Goal: Find contact information: Find contact information

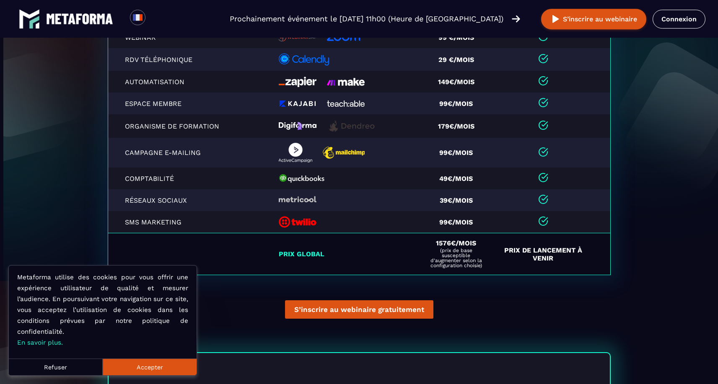
scroll to position [1734, 0]
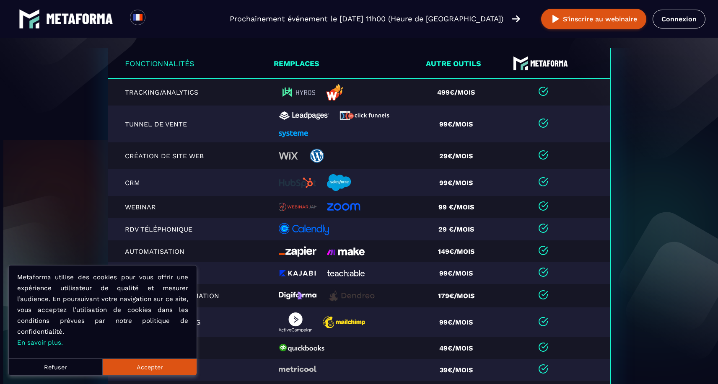
click at [89, 20] on img at bounding box center [79, 18] width 67 height 11
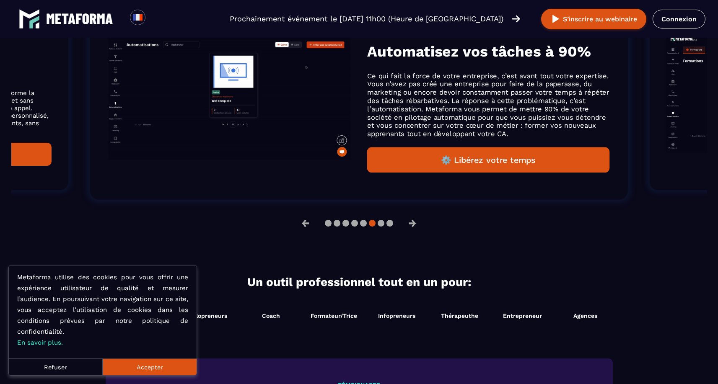
scroll to position [483, 0]
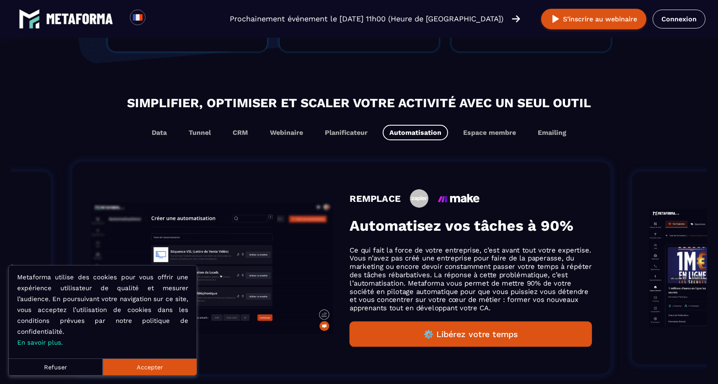
drag, startPoint x: 414, startPoint y: 256, endPoint x: 241, endPoint y: 243, distance: 173.2
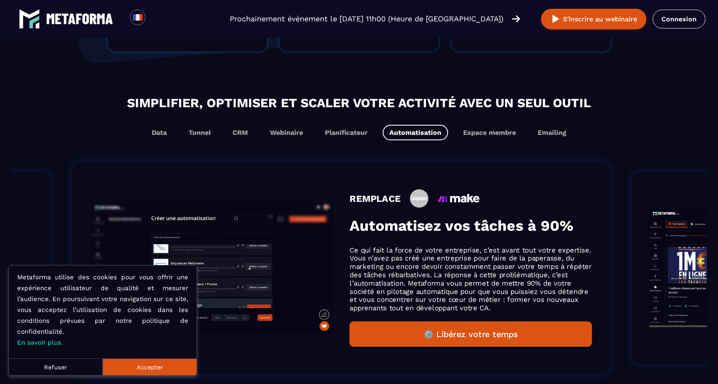
click at [350, 252] on p "Ce qui fait la force de votre entreprise, c’est avant tout votre expertise. Vou…" at bounding box center [471, 279] width 242 height 66
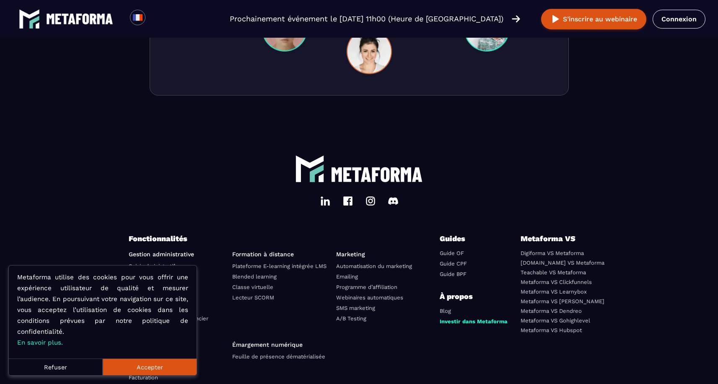
scroll to position [2928, 0]
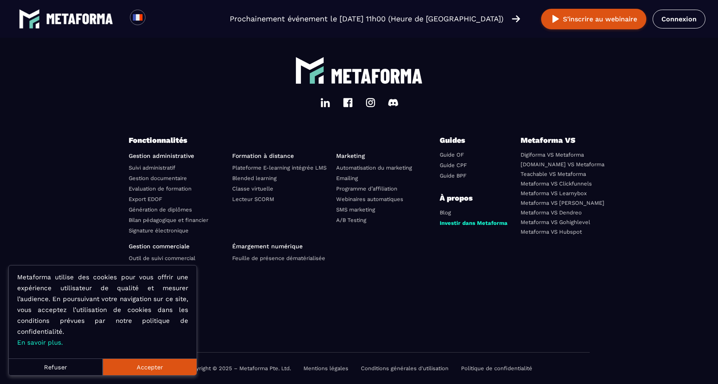
drag, startPoint x: 158, startPoint y: 362, endPoint x: 165, endPoint y: 360, distance: 7.4
click at [158, 362] on button "Accepter" at bounding box center [150, 367] width 94 height 17
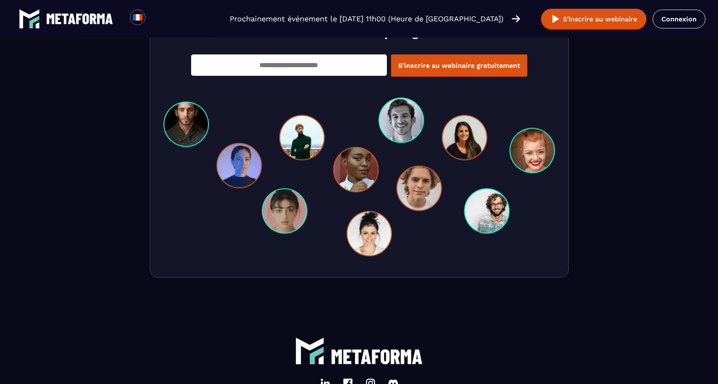
scroll to position [2928, 0]
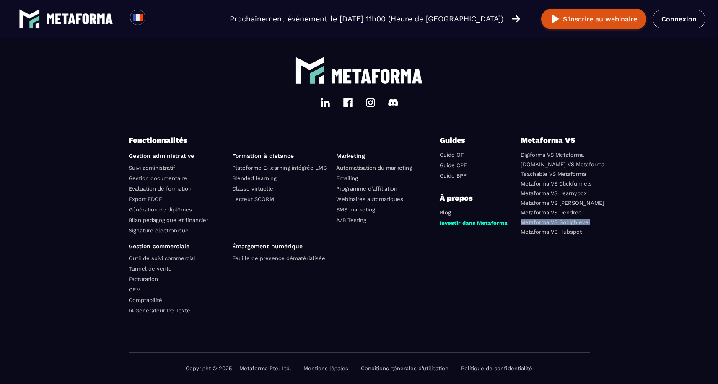
click at [638, 216] on footer "Fonctionnalités Gestion administrative Suivi administratif Gestion documentaire…" at bounding box center [359, 208] width 718 height 354
click at [575, 299] on div "Metaforma VS Digiforma VS Metaforma Systeme.io VS Metaforma Teachable VS Metafo…" at bounding box center [555, 233] width 69 height 197
click at [409, 279] on ul at bounding box center [385, 280] width 98 height 74
click at [332, 367] on link "Mentions légales" at bounding box center [325, 368] width 45 height 6
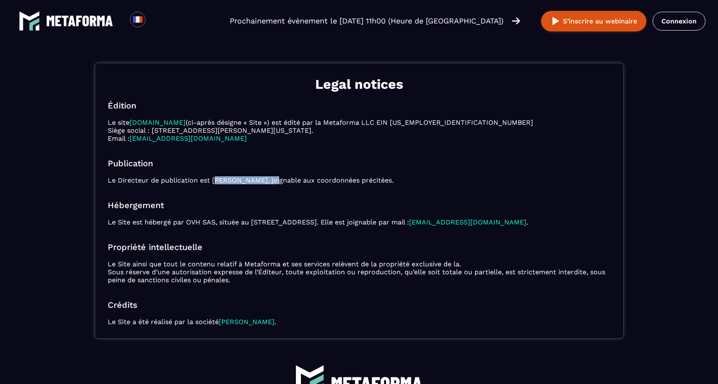
drag, startPoint x: 215, startPoint y: 170, endPoint x: 277, endPoint y: 171, distance: 62.5
click at [277, 176] on p "Le Directeur de publication est Sébastien Hanouna, joignable aux coordonnées pr…" at bounding box center [359, 180] width 503 height 8
click at [216, 176] on p "Le Directeur de publication est Sébastien Hanouna, joignable aux coordonnées pr…" at bounding box center [359, 180] width 503 height 8
copy p "Sébastien Hanouna"
drag, startPoint x: 215, startPoint y: 170, endPoint x: 278, endPoint y: 172, distance: 63.3
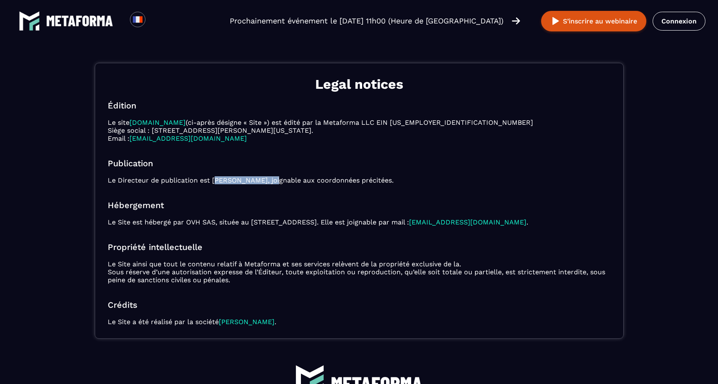
click at [278, 176] on p "Le Directeur de publication est Sébastien Hanouna, joignable aux coordonnées pr…" at bounding box center [359, 180] width 503 height 8
click at [90, 21] on img at bounding box center [79, 21] width 67 height 11
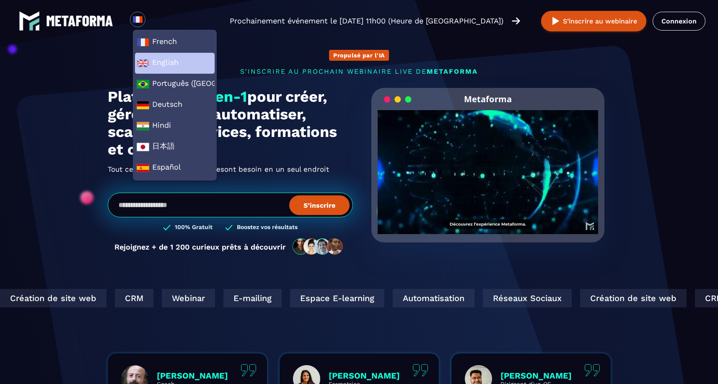
click at [163, 65] on span "English" at bounding box center [175, 63] width 76 height 13
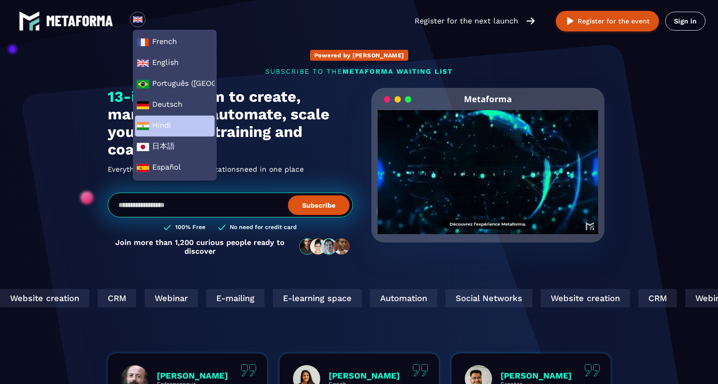
click at [162, 122] on span "Hindi" at bounding box center [175, 126] width 76 height 13
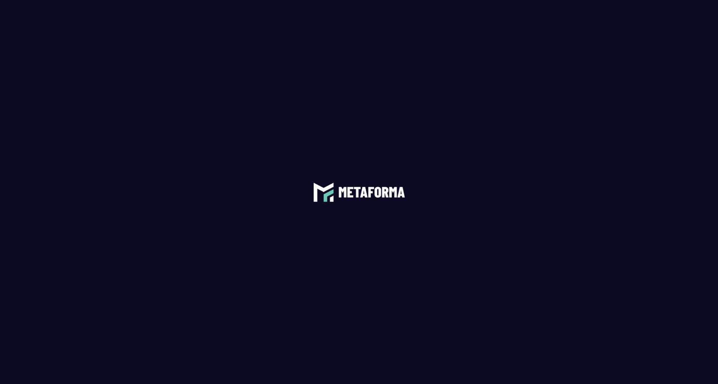
scroll to position [308, 0]
